Goal: Navigation & Orientation: Find specific page/section

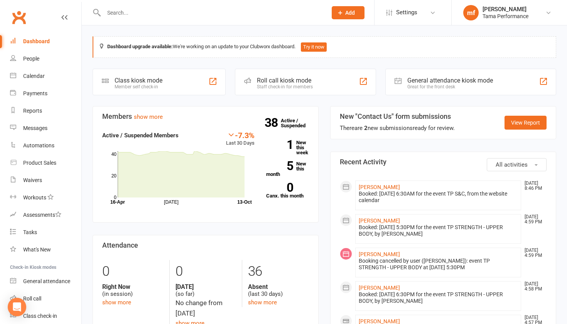
click at [177, 8] on input "text" at bounding box center [211, 12] width 220 height 11
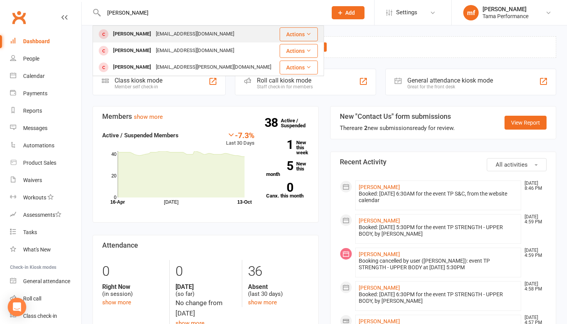
type input "[PERSON_NAME]"
click at [128, 33] on div "[PERSON_NAME]" at bounding box center [132, 34] width 43 height 11
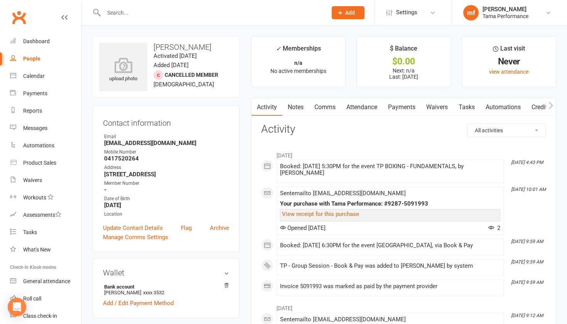
click at [161, 15] on input "text" at bounding box center [211, 12] width 220 height 11
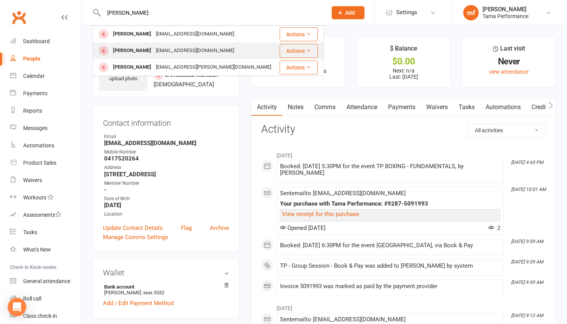
type input "[PERSON_NAME]"
click at [154, 48] on div "[EMAIL_ADDRESS][DOMAIN_NAME]" at bounding box center [195, 50] width 83 height 11
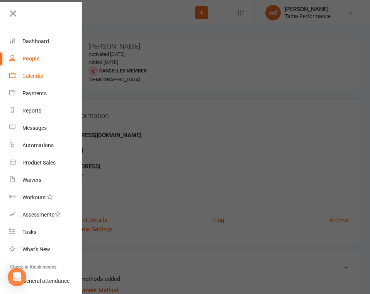
click at [71, 81] on link "Calendar" at bounding box center [45, 76] width 73 height 17
